Goal: Use online tool/utility

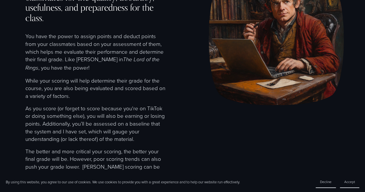
scroll to position [66, 0]
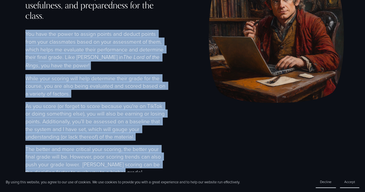
drag, startPoint x: 26, startPoint y: 35, endPoint x: 123, endPoint y: 162, distance: 159.9
click at [118, 170] on div "Evaluate the contributions of your classmates for the quality, accuracy, useful…" at bounding box center [95, 117] width 141 height 275
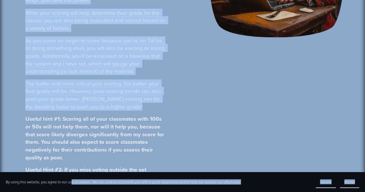
scroll to position [135, 0]
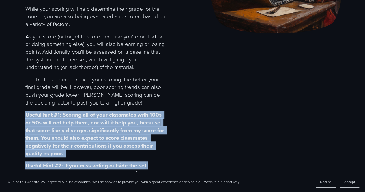
drag, startPoint x: 25, startPoint y: 121, endPoint x: 166, endPoint y: 169, distance: 149.1
click at [166, 169] on div "Course Dot Collector Evaluate the contributions of your classmates for the qual…" at bounding box center [182, 37] width 365 height 296
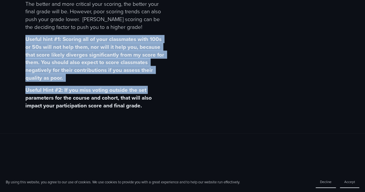
scroll to position [224, 0]
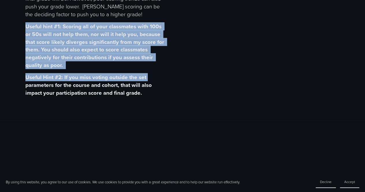
click at [35, 35] on strong "Useful hint #1: Scoring all of your classmates with 100s or 50s will not help t…" at bounding box center [95, 45] width 140 height 46
click at [26, 26] on strong "Useful hint #1: Scoring all of your classmates with 100s or 50s will not help t…" at bounding box center [95, 45] width 140 height 46
click at [77, 42] on strong "Useful hint #1: Scoring all of your classmates with 100s or 50s will not help t…" at bounding box center [95, 45] width 140 height 46
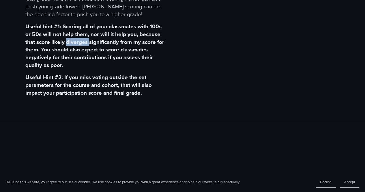
click at [77, 42] on strong "Useful hint #1: Scoring all of your classmates with 100s or 50s will not help t…" at bounding box center [95, 45] width 140 height 46
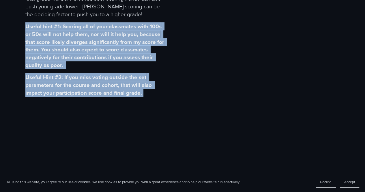
drag, startPoint x: 25, startPoint y: 27, endPoint x: 146, endPoint y: 97, distance: 139.0
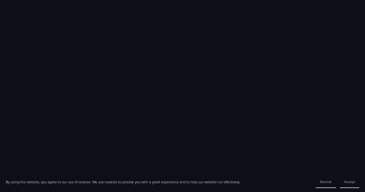
scroll to position [531, 0]
drag, startPoint x: 365, startPoint y: 98, endPoint x: 368, endPoint y: 113, distance: 15.3
click at [365, 113] on html "By using this website, you agree to our use of cookies. We use cookies to provi…" at bounding box center [182, 12] width 365 height 1086
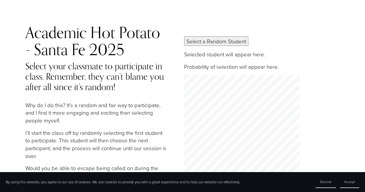
click at [228, 44] on button "Select a Random Student" at bounding box center [216, 41] width 64 height 10
click at [211, 43] on button "Select a Random Student" at bounding box center [216, 41] width 64 height 10
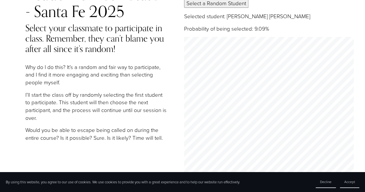
scroll to position [39, 0]
